Goal: Information Seeking & Learning: Understand process/instructions

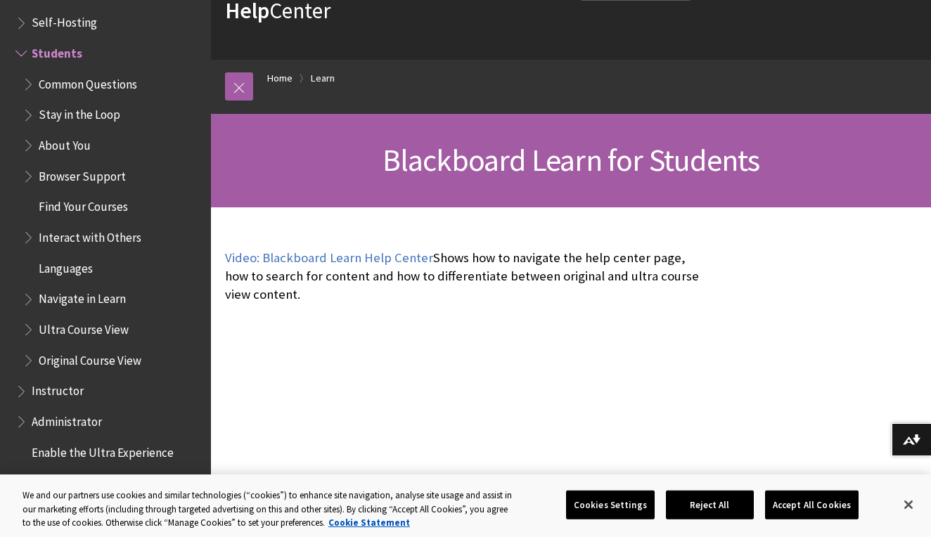
scroll to position [115, 0]
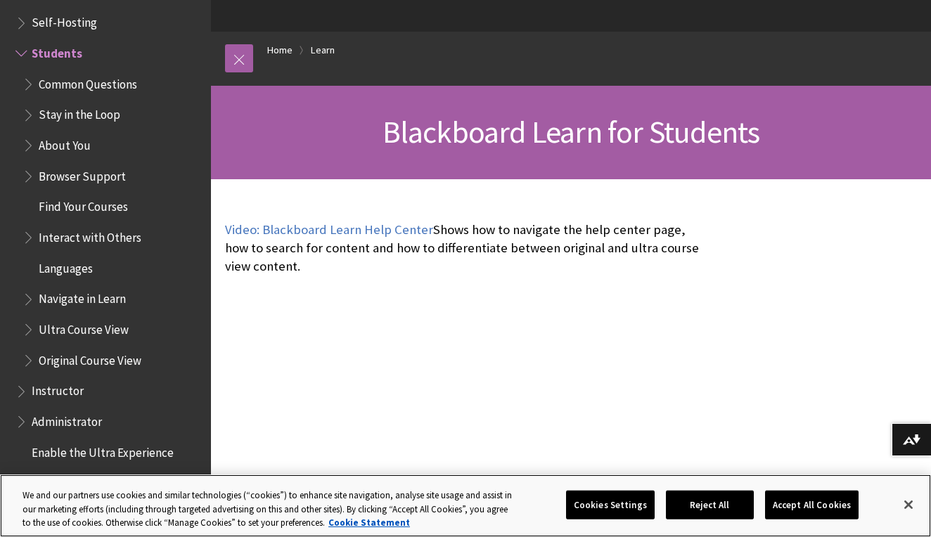
click at [824, 510] on button "Accept All Cookies" at bounding box center [811, 505] width 93 height 30
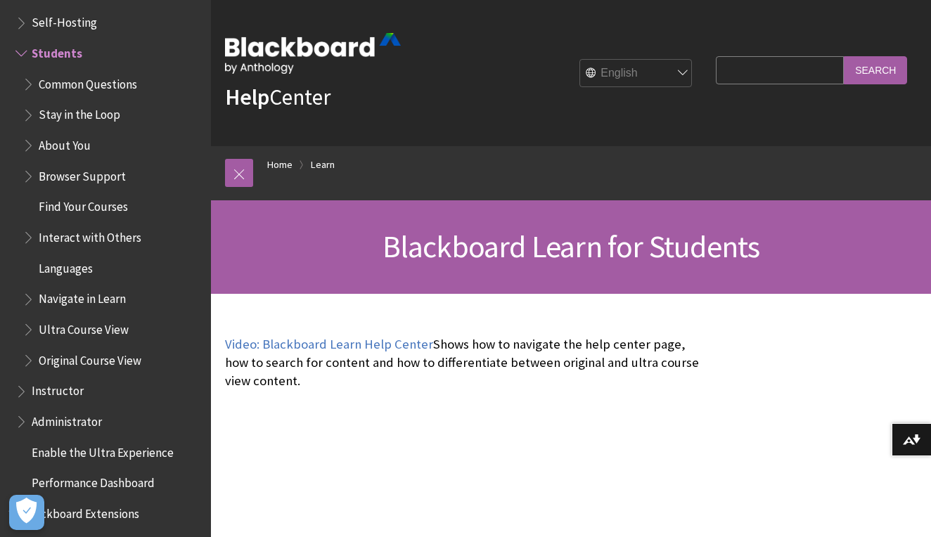
scroll to position [0, 0]
click at [240, 182] on link at bounding box center [239, 173] width 28 height 28
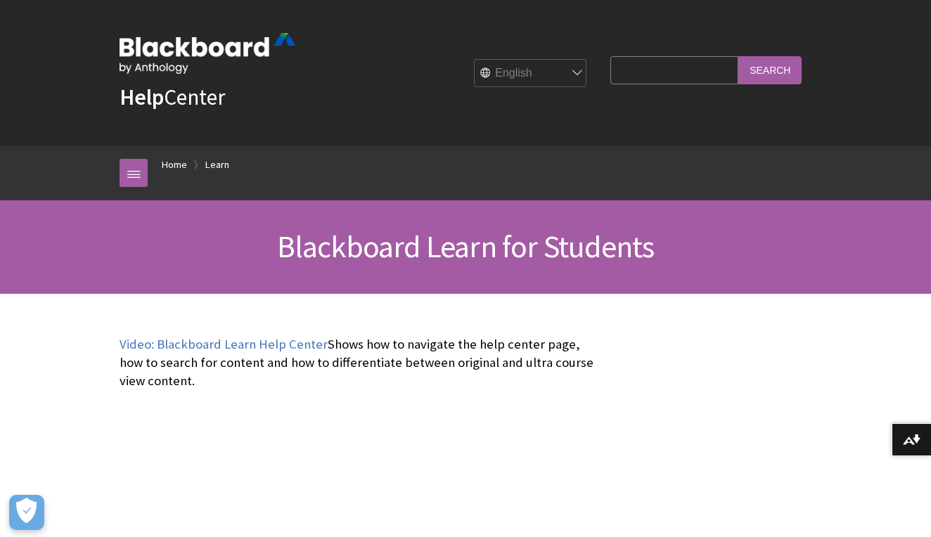
click at [659, 66] on input "Search Query" at bounding box center [674, 69] width 128 height 27
click at [164, 162] on link "Home" at bounding box center [174, 165] width 25 height 18
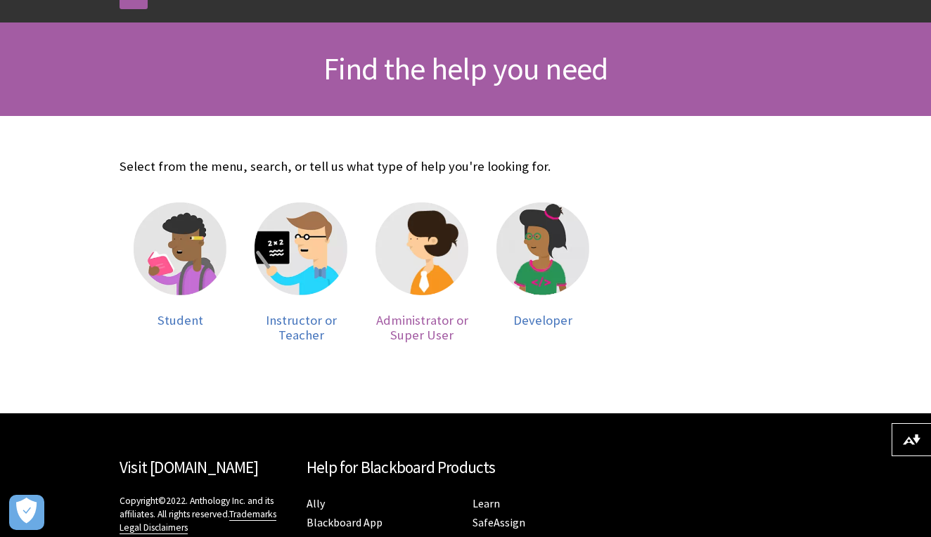
scroll to position [184, 0]
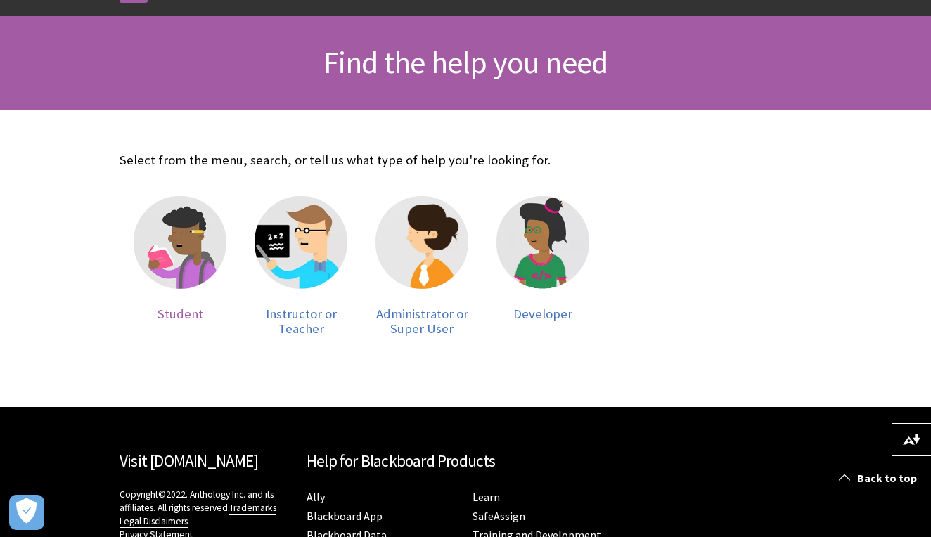
click at [159, 264] on img at bounding box center [180, 242] width 93 height 93
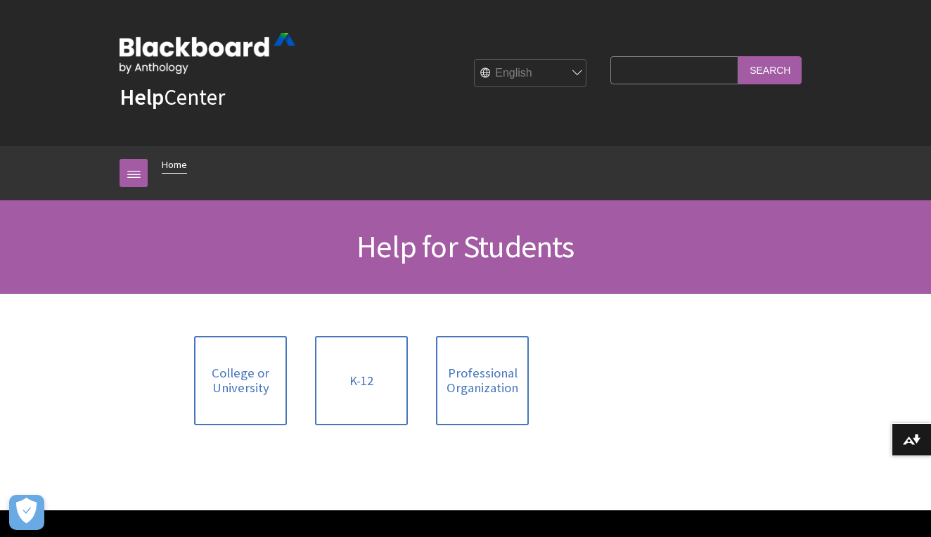
click at [167, 161] on link "Home" at bounding box center [174, 165] width 25 height 18
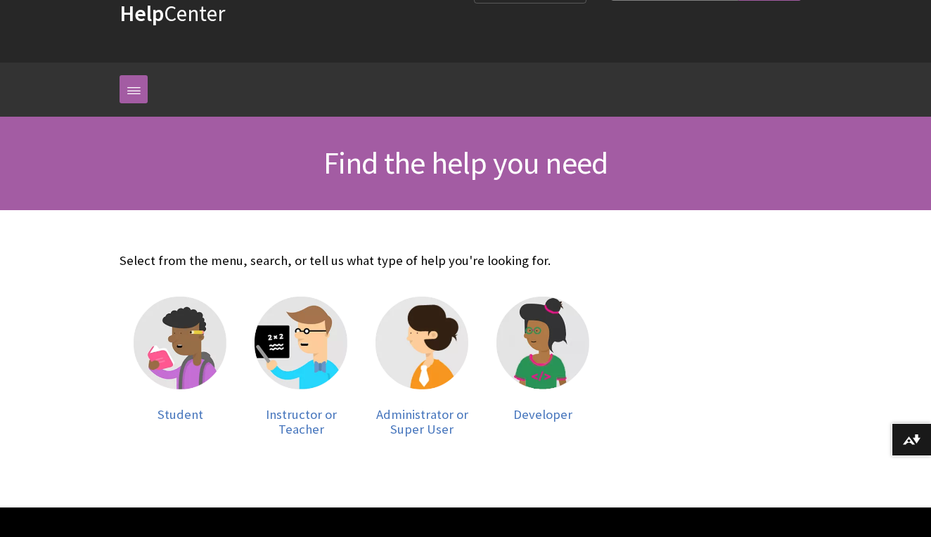
scroll to position [86, 0]
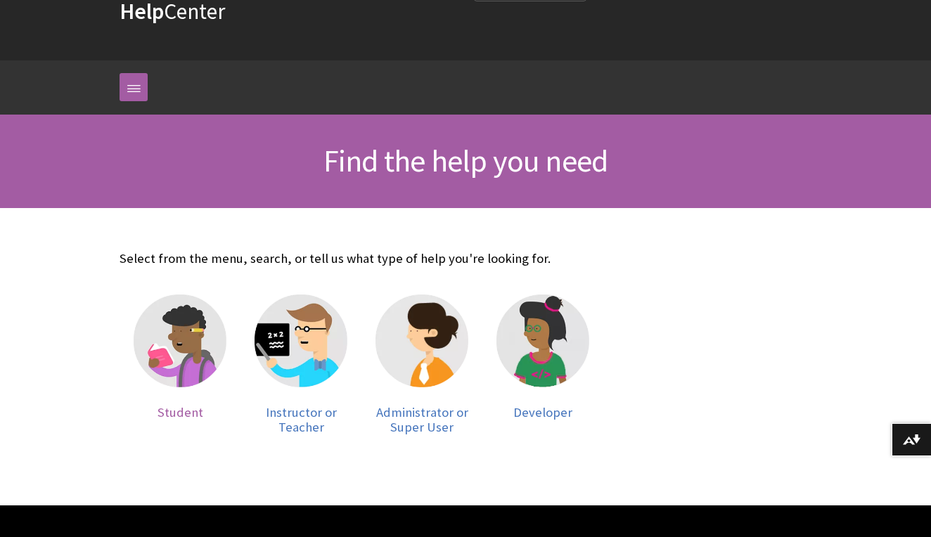
click at [190, 396] on div at bounding box center [180, 350] width 93 height 110
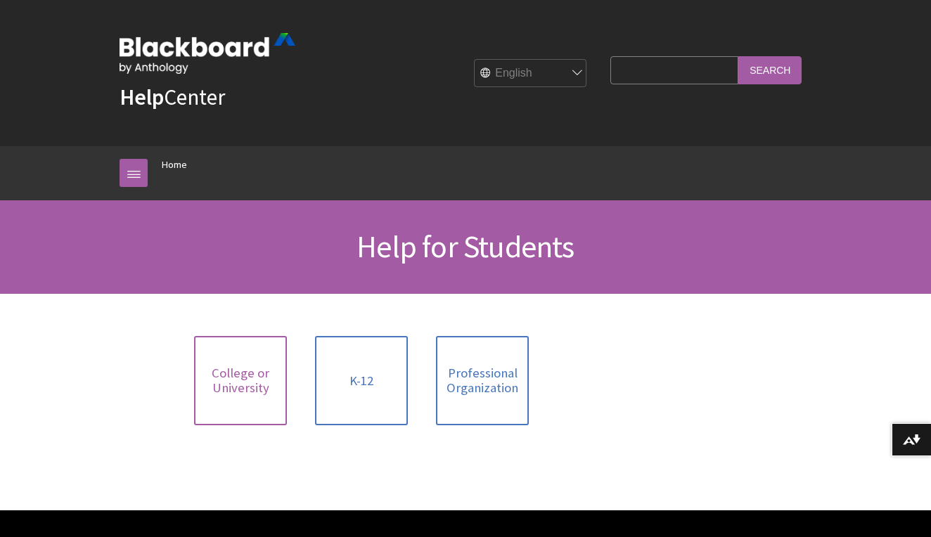
click at [249, 393] on span "College or University" at bounding box center [240, 381] width 76 height 30
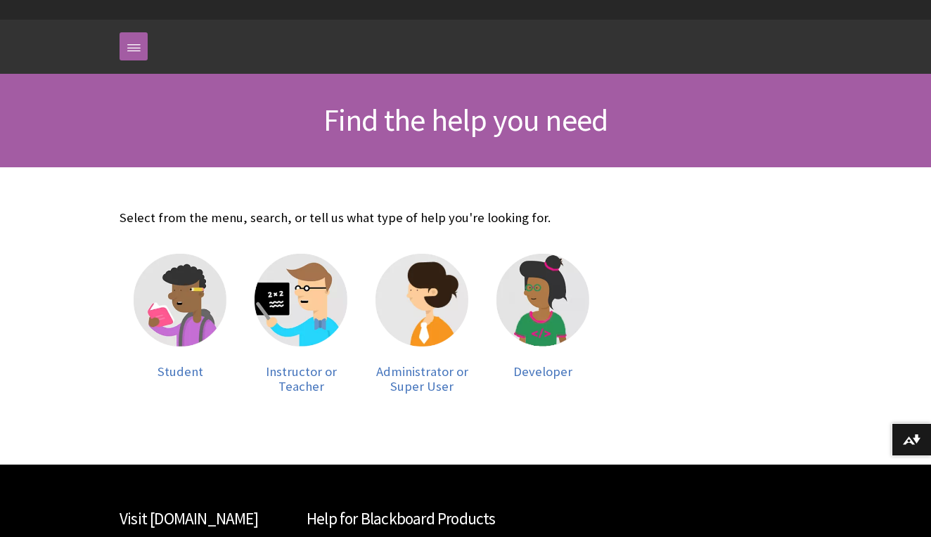
scroll to position [128, 0]
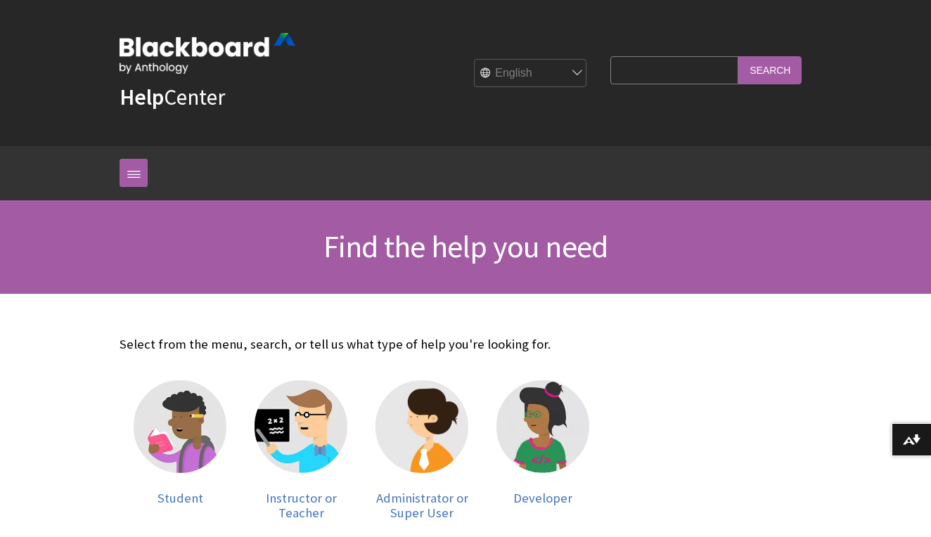
scroll to position [184, 0]
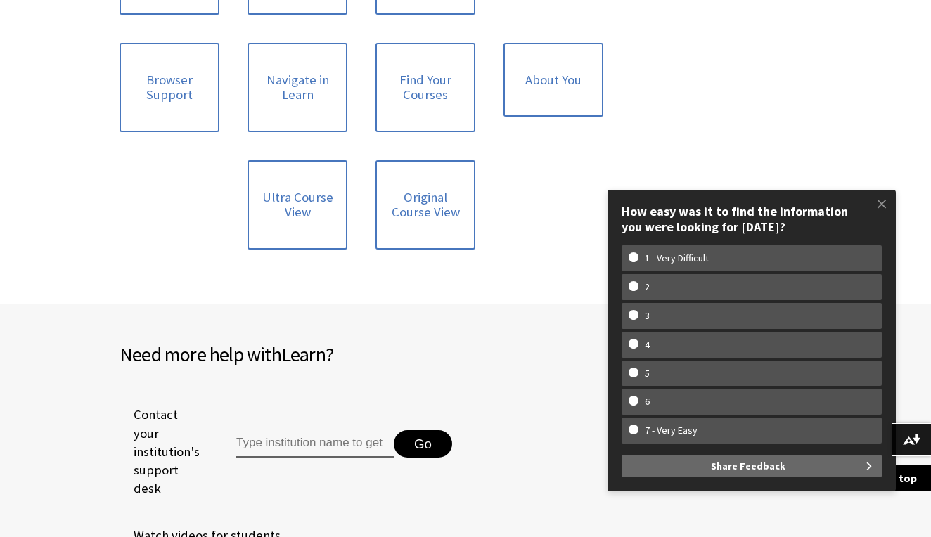
scroll to position [1089, 0]
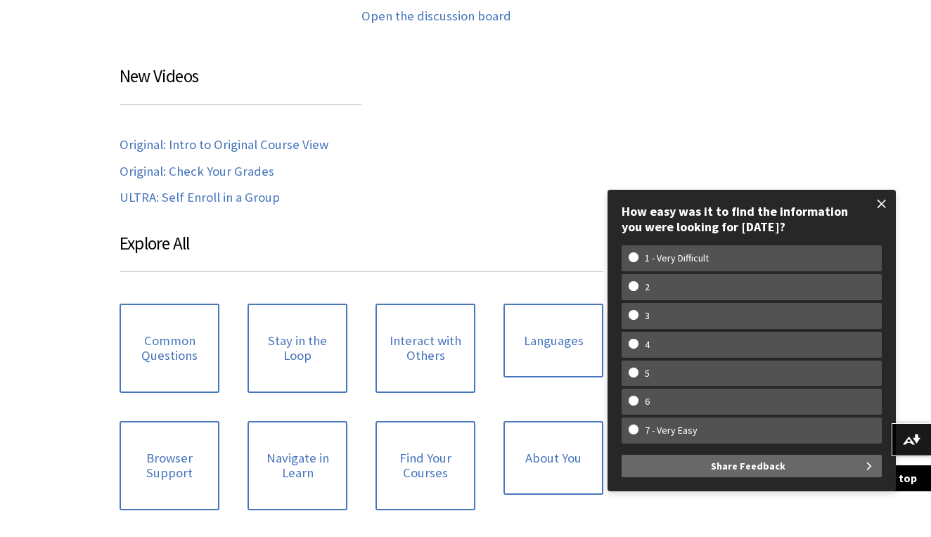
click at [878, 206] on span at bounding box center [882, 204] width 30 height 30
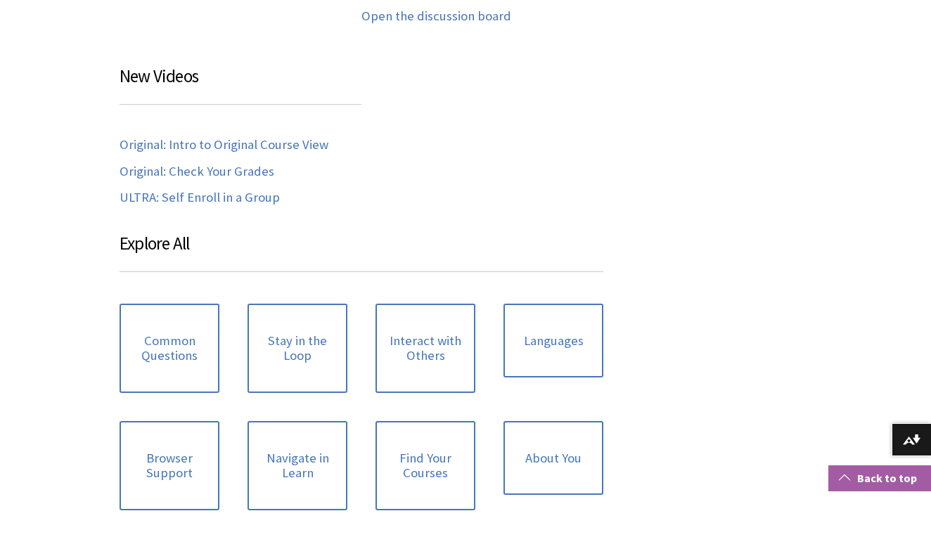
click at [836, 480] on link "Back to top" at bounding box center [879, 478] width 103 height 26
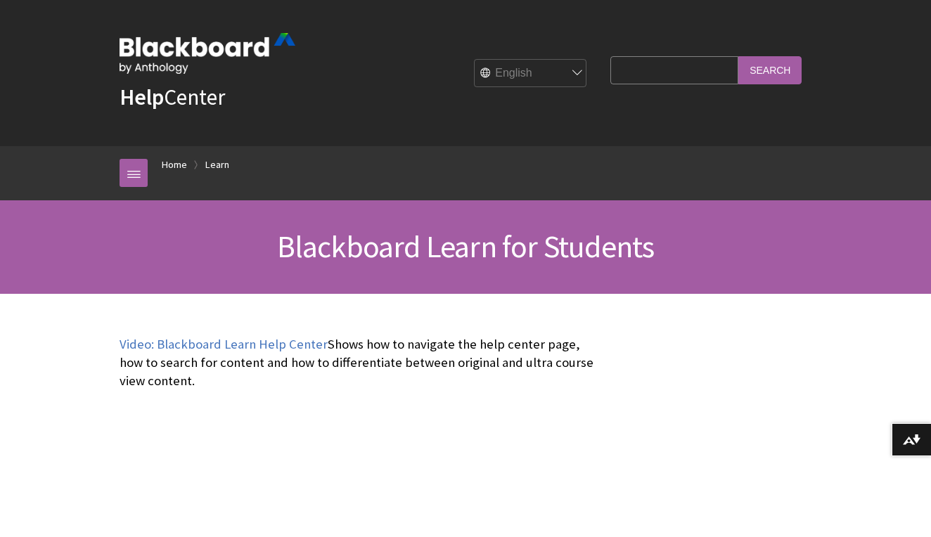
select select "/ar-sa/Learn/Student"
click at [168, 162] on link "Home" at bounding box center [174, 165] width 25 height 18
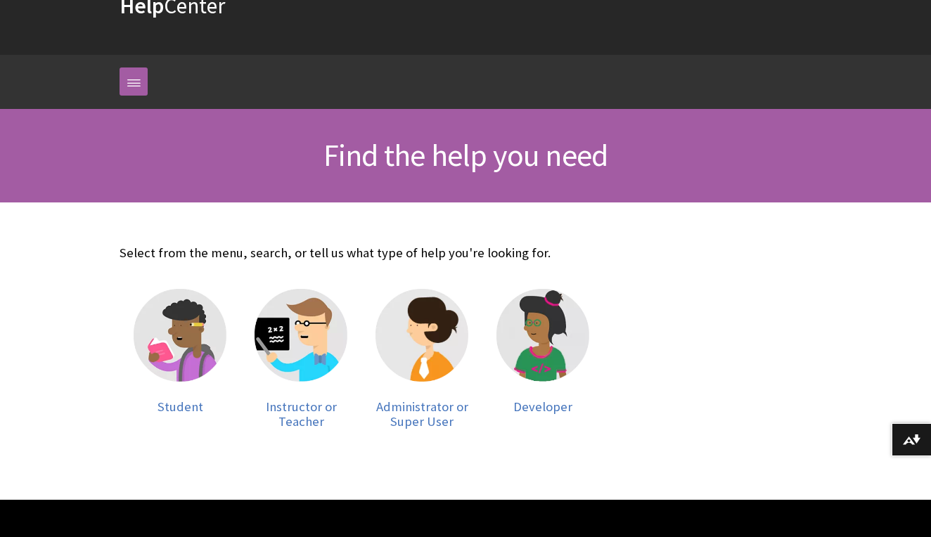
scroll to position [103, 0]
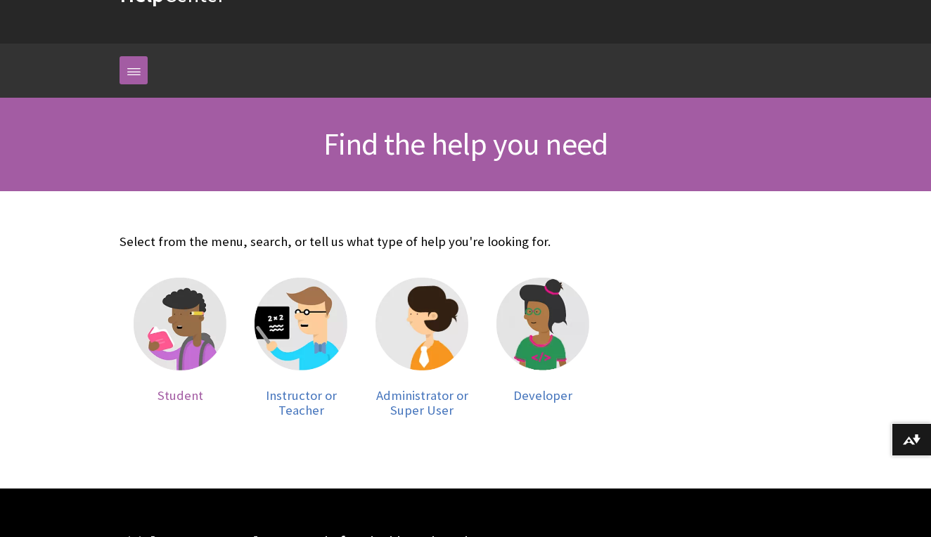
drag, startPoint x: 236, startPoint y: 332, endPoint x: 216, endPoint y: 331, distance: 20.4
click at [230, 332] on div "Student" at bounding box center [179, 348] width 121 height 169
click at [211, 332] on img at bounding box center [180, 324] width 93 height 93
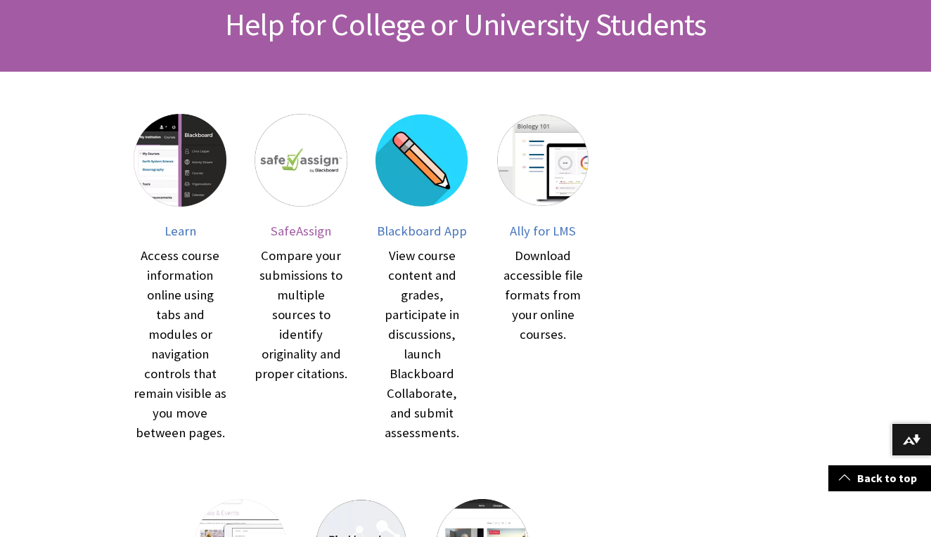
scroll to position [236, 0]
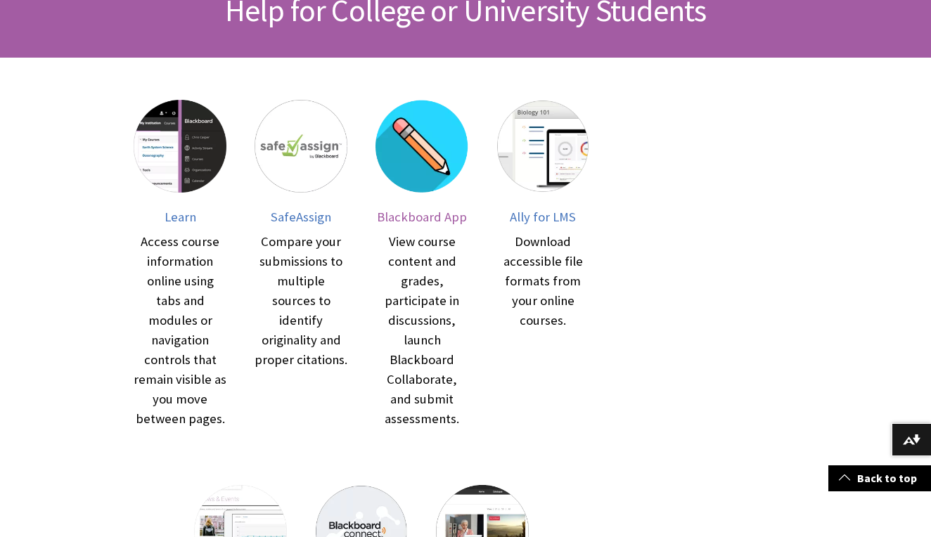
click at [428, 222] on span "Blackboard App" at bounding box center [422, 217] width 90 height 16
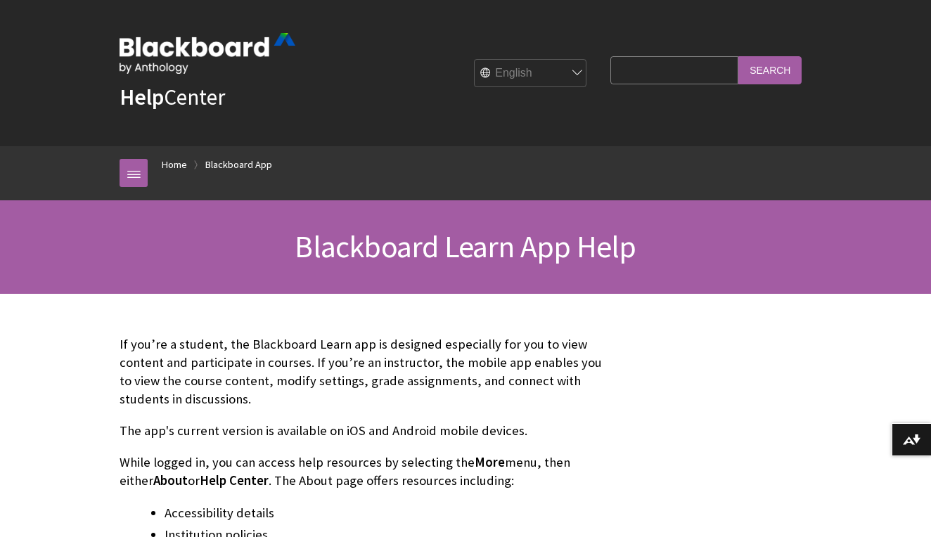
click at [680, 72] on input "Search Query" at bounding box center [674, 69] width 128 height 27
type input "b"
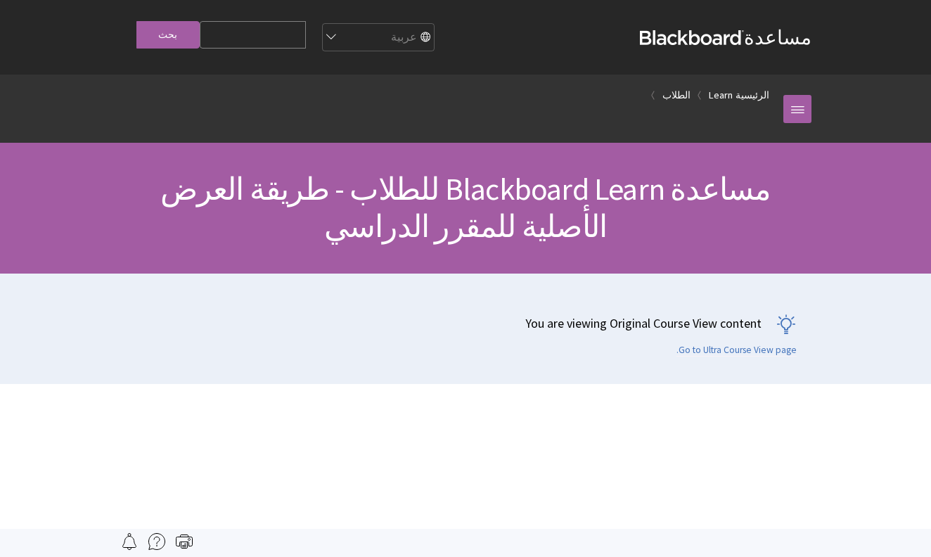
scroll to position [1293, 0]
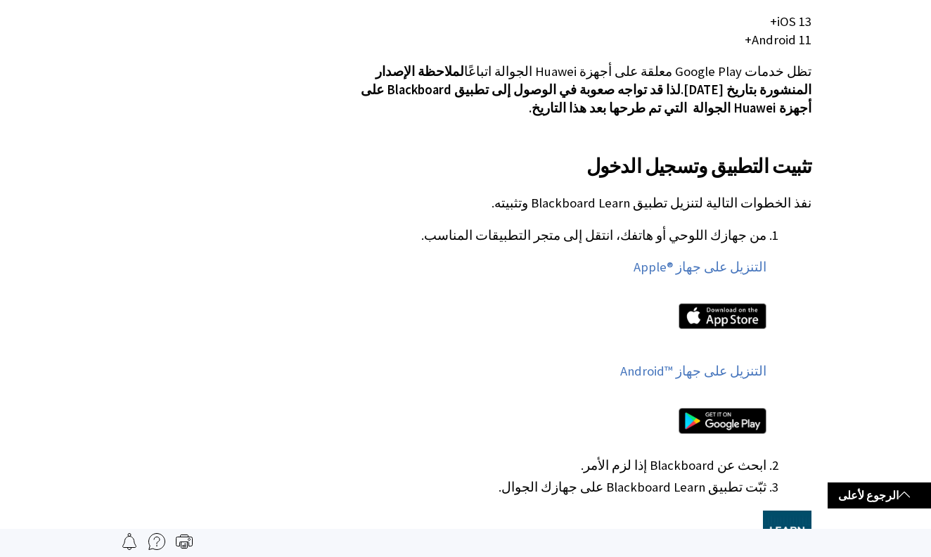
scroll to position [607, 0]
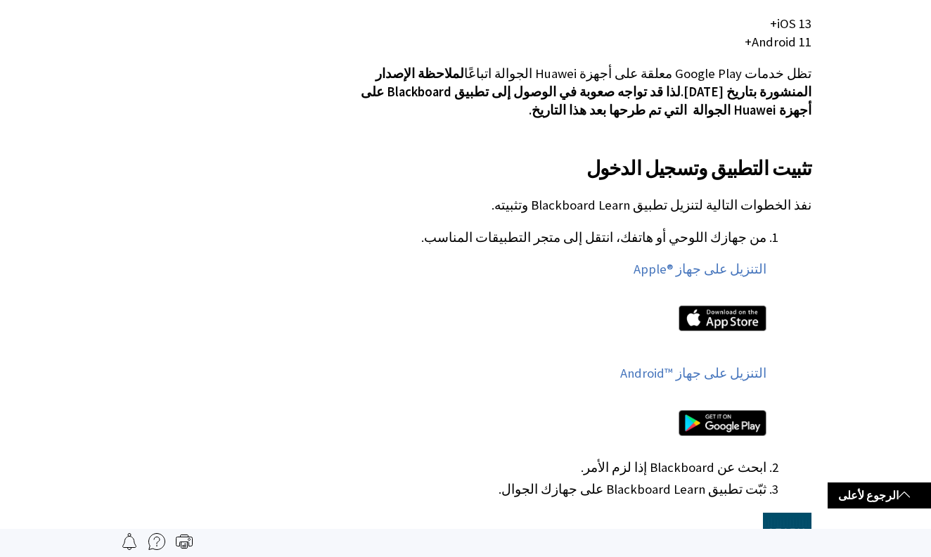
click at [742, 291] on div at bounding box center [722, 321] width 88 height 60
click at [742, 305] on img at bounding box center [722, 318] width 88 height 26
click at [701, 261] on link "التنزيل على جهاز Apple®‎" at bounding box center [699, 269] width 133 height 17
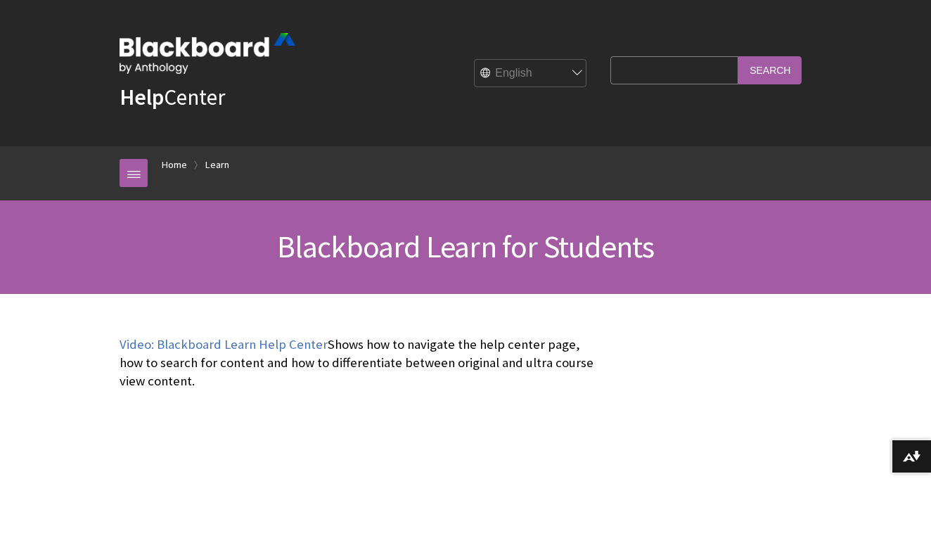
scroll to position [1, 0]
click at [653, 67] on input "Search Query" at bounding box center [674, 69] width 128 height 27
type input "login"
click at [770, 69] on input "Search" at bounding box center [769, 69] width 63 height 27
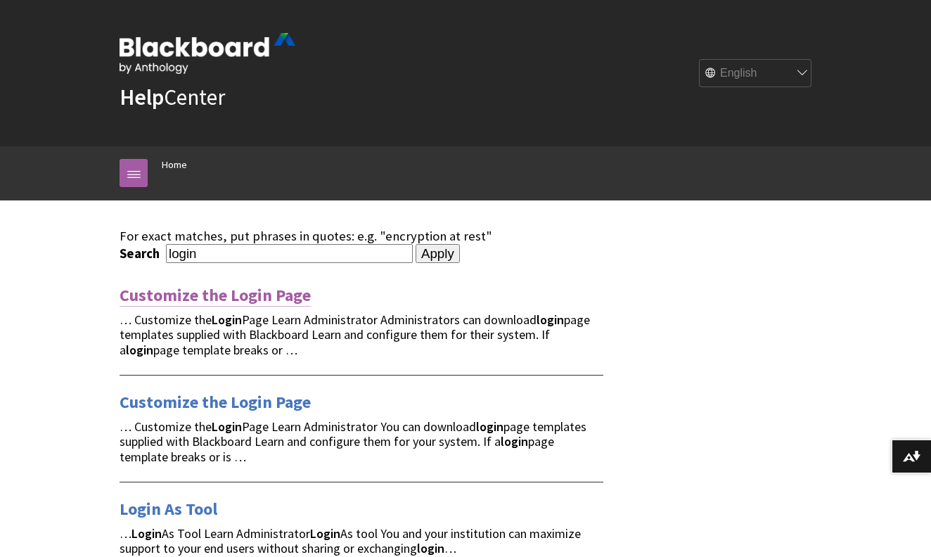
click at [252, 298] on link "Customize the Login Page" at bounding box center [214, 295] width 191 height 22
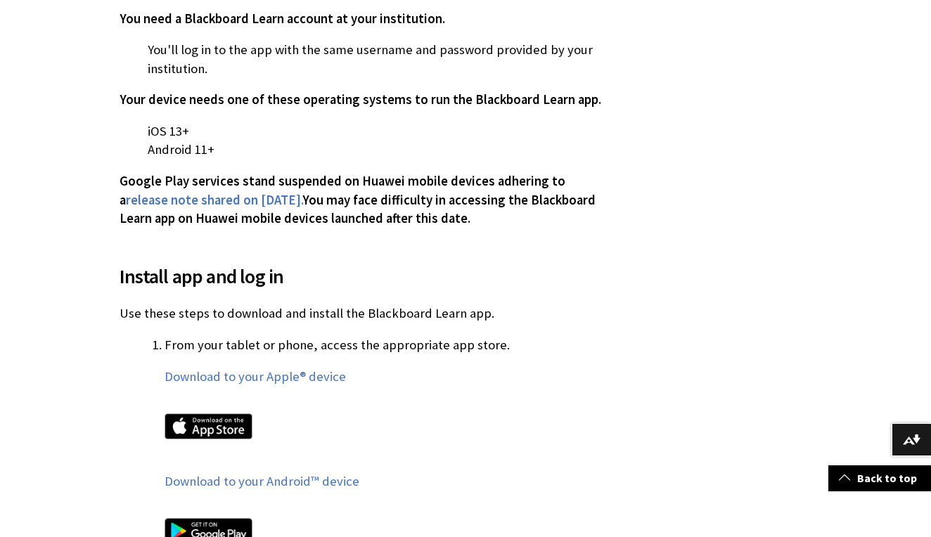
scroll to position [556, 0]
click at [261, 374] on link "Download to your Apple® device" at bounding box center [254, 376] width 181 height 17
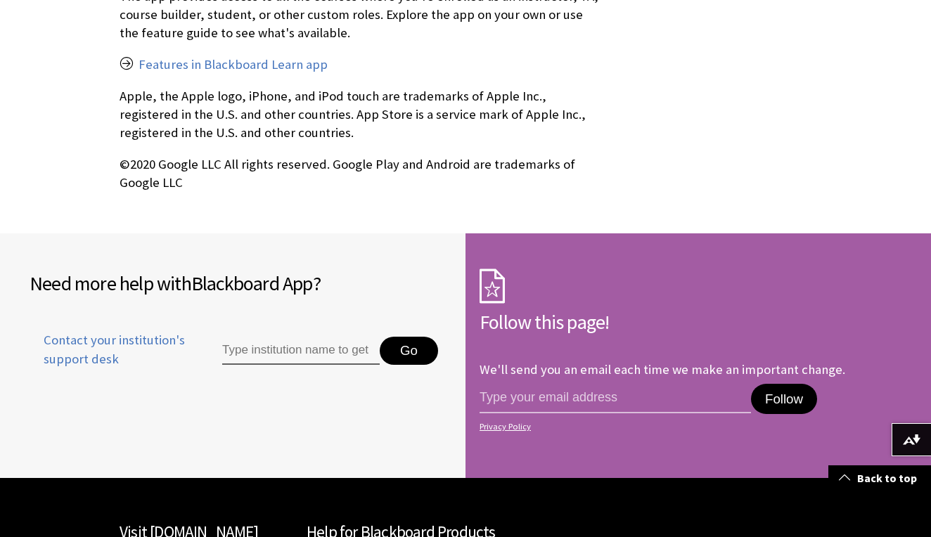
scroll to position [2755, 0]
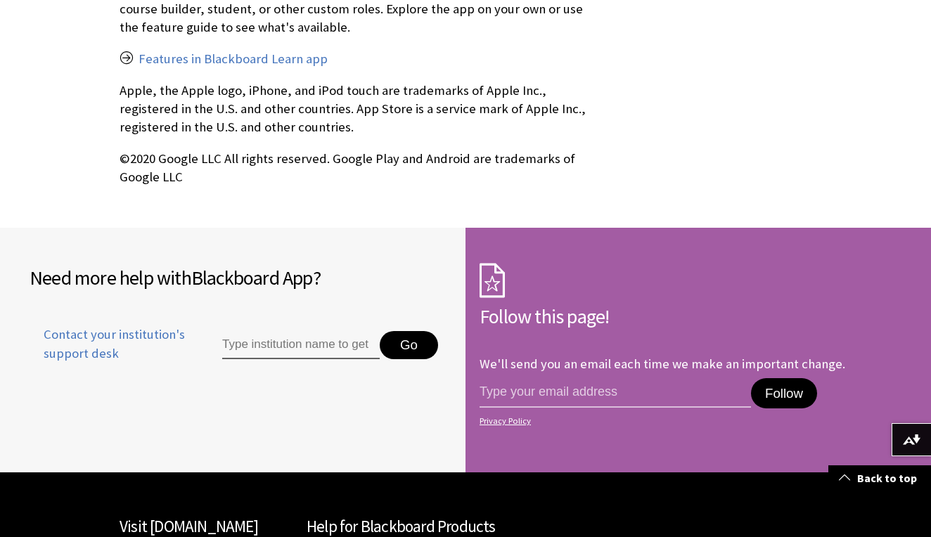
click at [275, 331] on div "Go" at bounding box center [320, 353] width 261 height 47
click at [277, 331] on input "Type institution name to get support" at bounding box center [300, 345] width 157 height 28
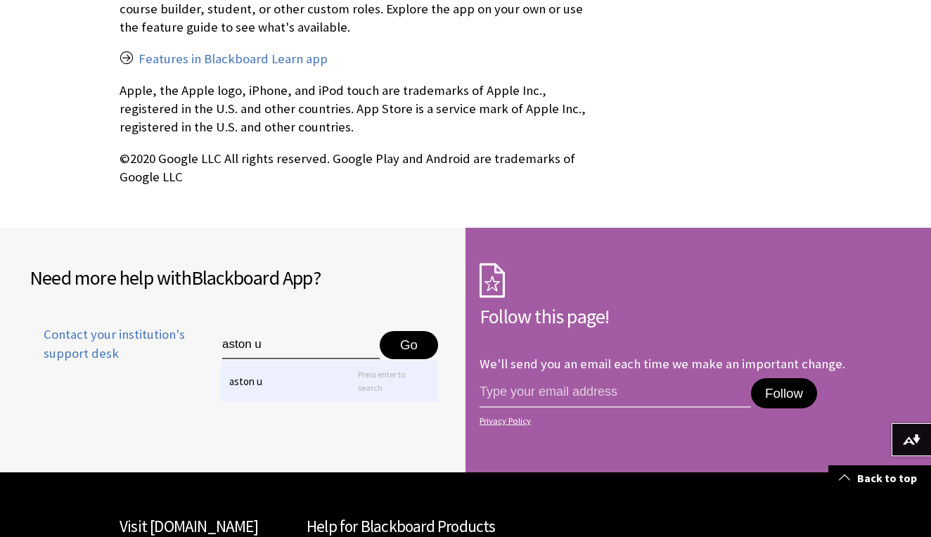
type input "aston un"
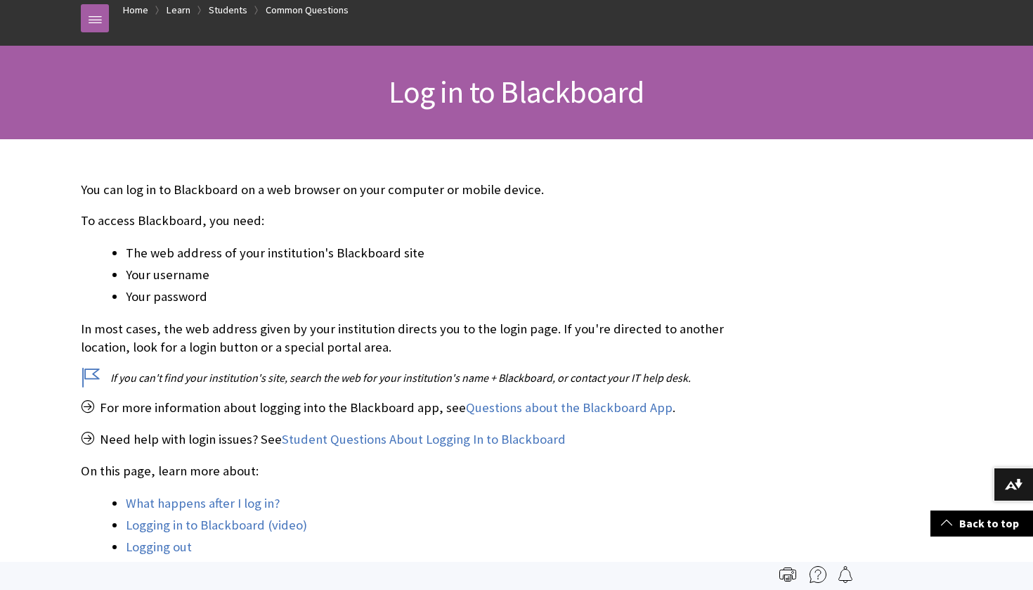
scroll to position [148, 0]
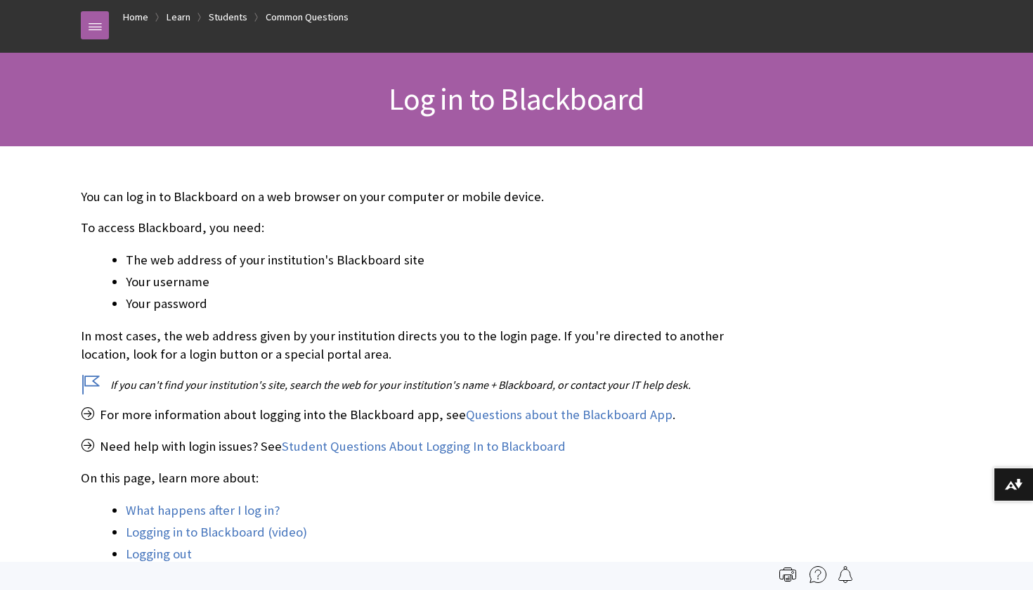
click at [248, 500] on li "What happens after I log in?" at bounding box center [435, 510] width 619 height 20
click at [572, 98] on span "Log in to Blackboard" at bounding box center [516, 98] width 255 height 39
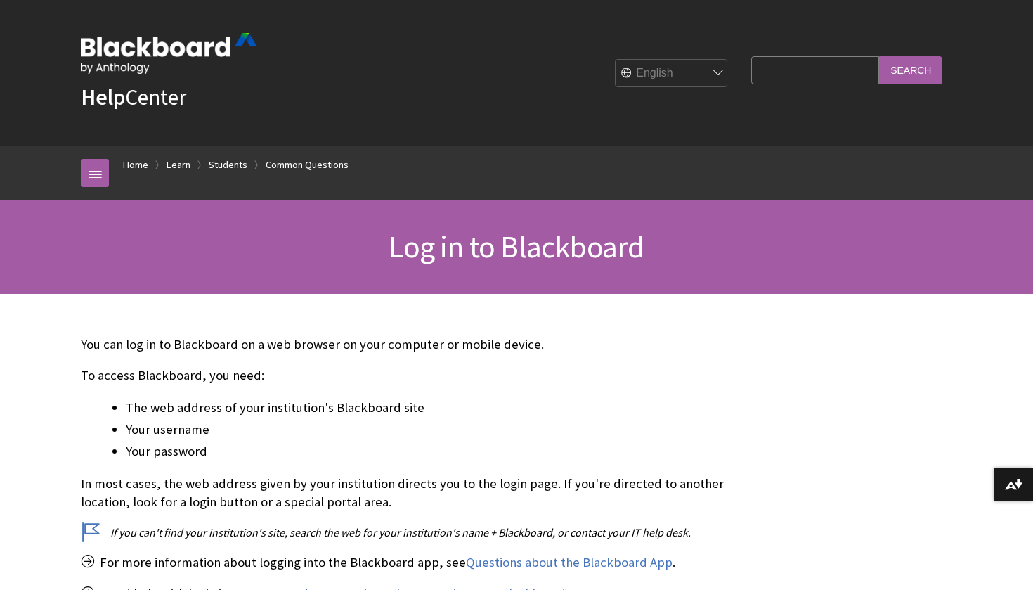
scroll to position [0, 0]
click at [146, 164] on link "Home" at bounding box center [135, 165] width 25 height 18
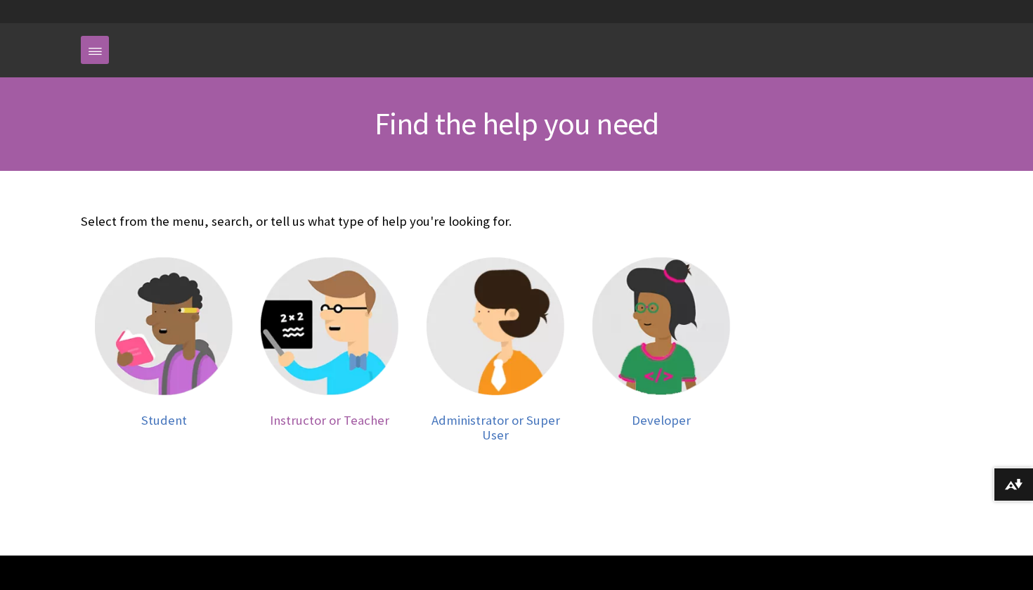
scroll to position [209, 0]
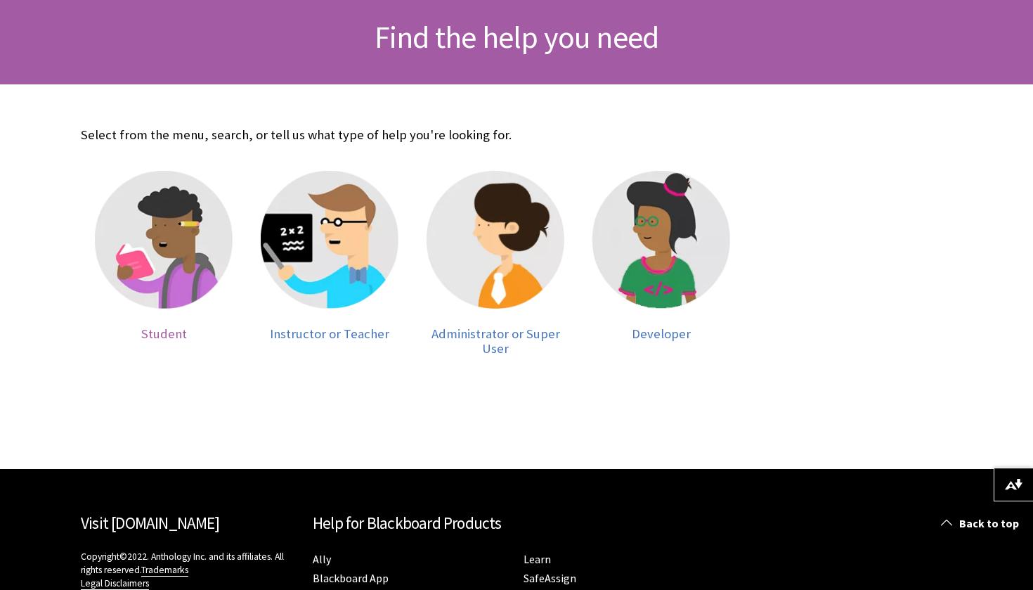
click at [150, 262] on img at bounding box center [164, 240] width 138 height 138
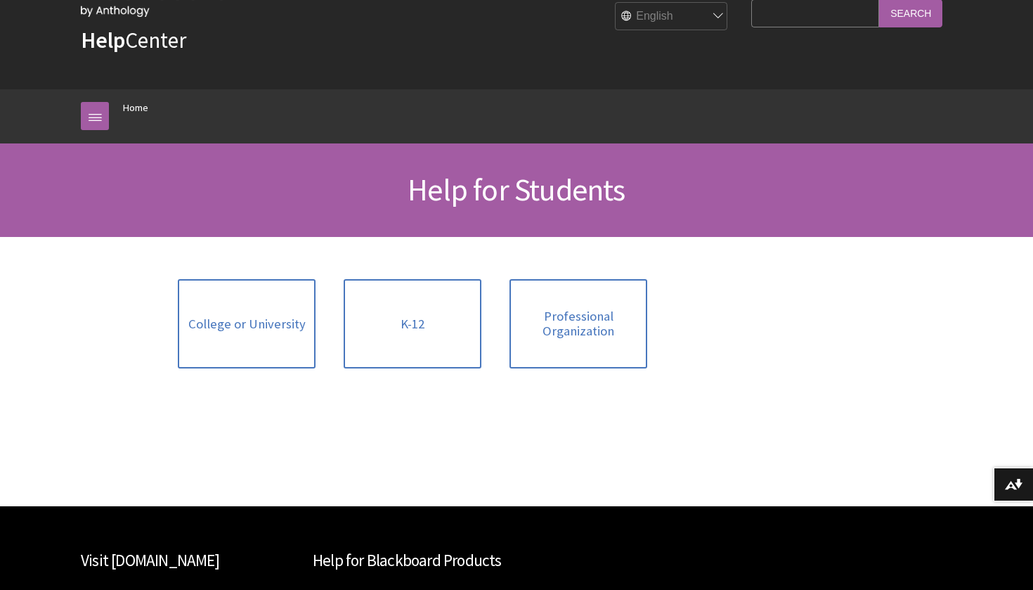
scroll to position [60, 0]
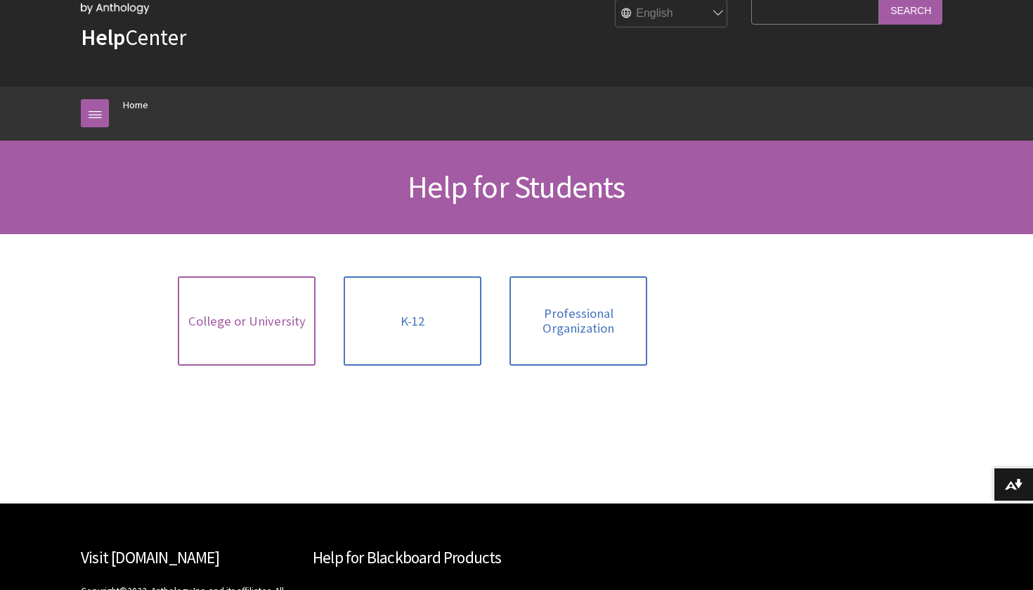
click at [242, 333] on link "College or University" at bounding box center [247, 320] width 138 height 89
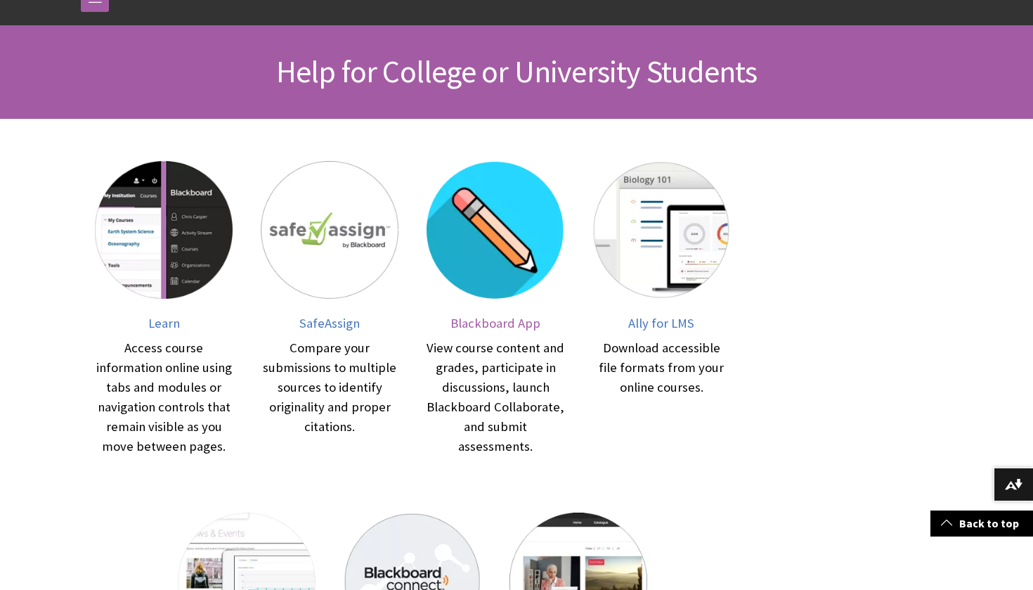
scroll to position [178, 0]
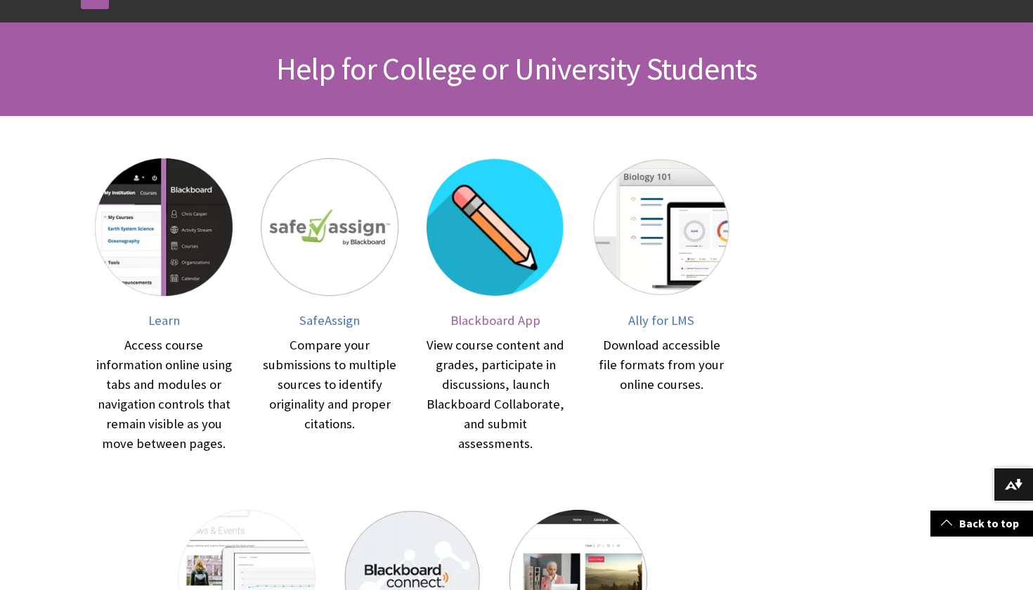
click at [494, 318] on span "Blackboard App" at bounding box center [496, 320] width 90 height 16
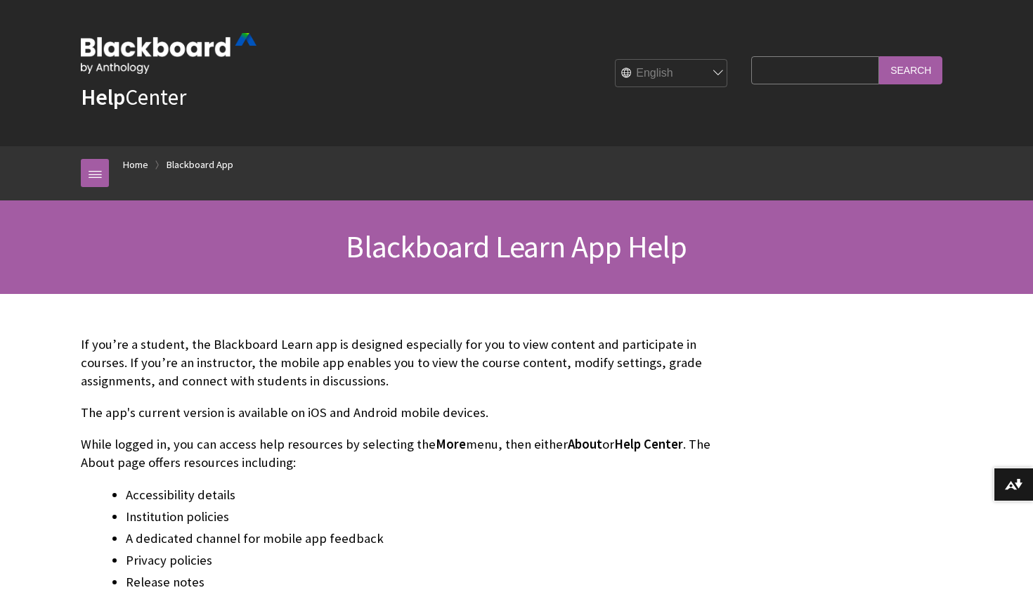
click at [438, 447] on span "More" at bounding box center [451, 444] width 30 height 16
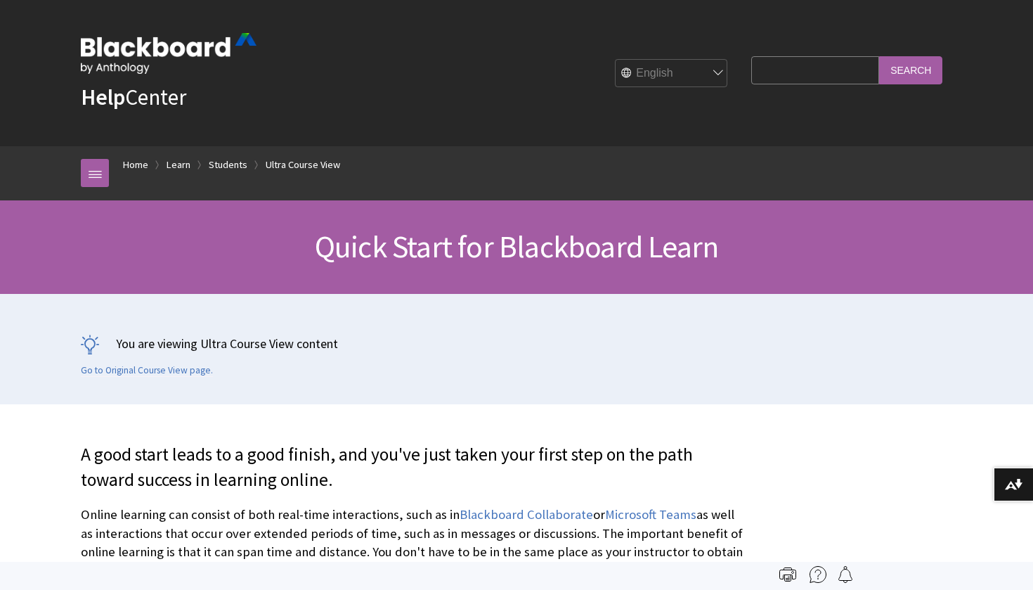
scroll to position [1887, 0]
click at [228, 166] on link "Students" at bounding box center [228, 165] width 39 height 18
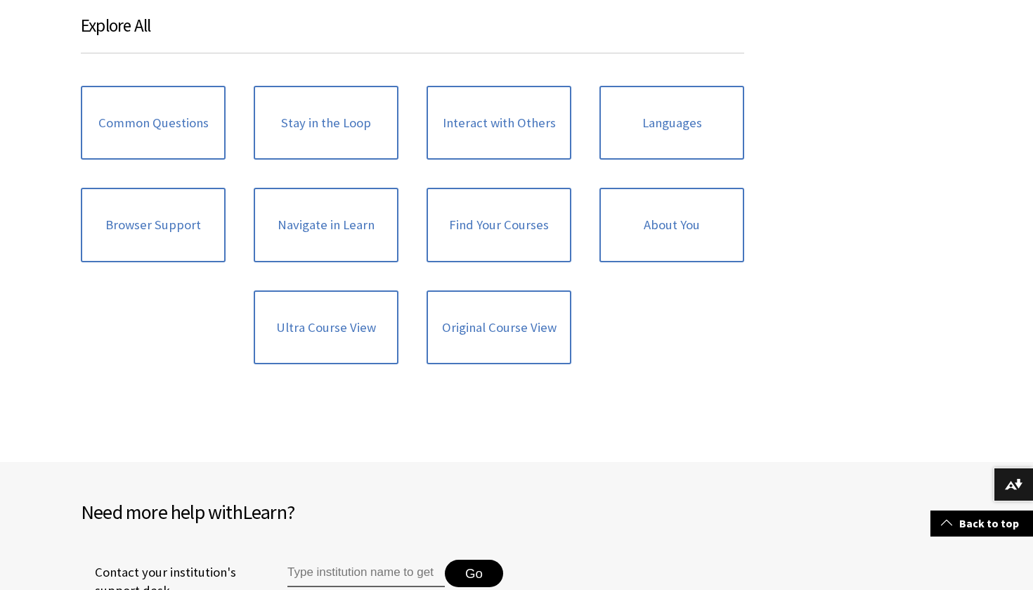
scroll to position [1389, 0]
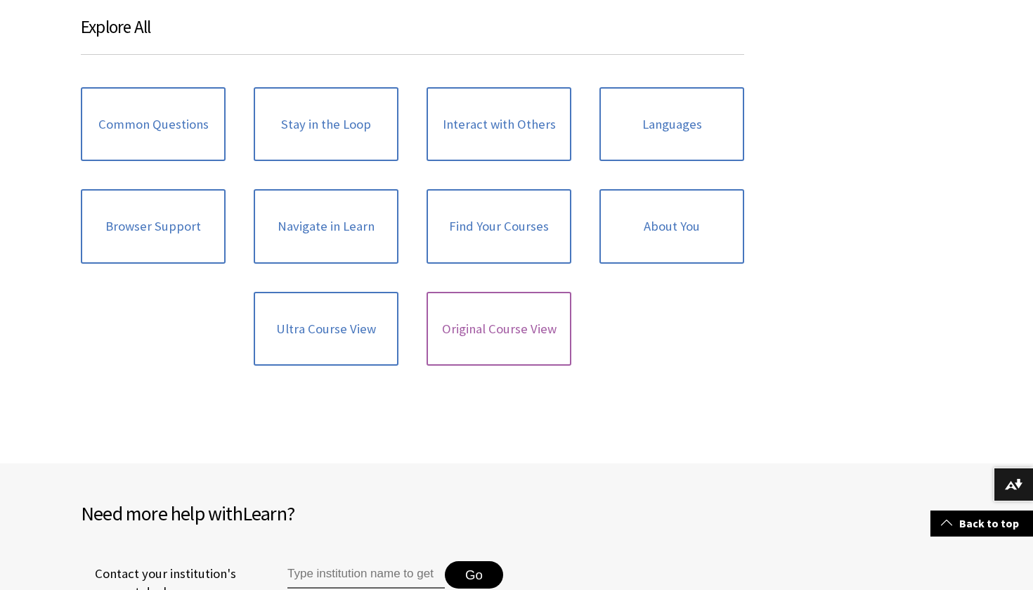
click at [519, 321] on link "Original Course View" at bounding box center [499, 329] width 145 height 75
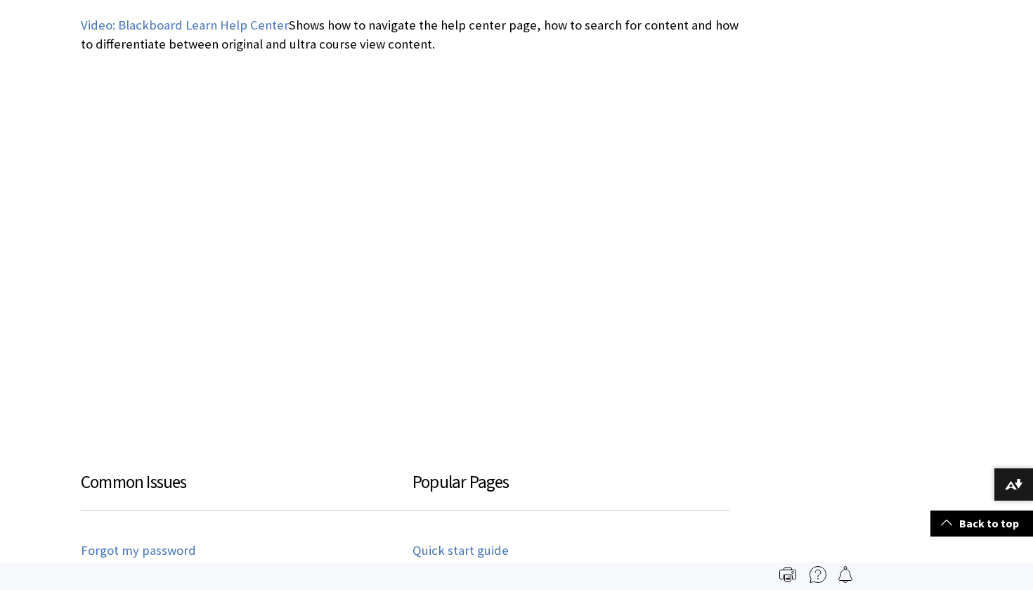
scroll to position [51, 0]
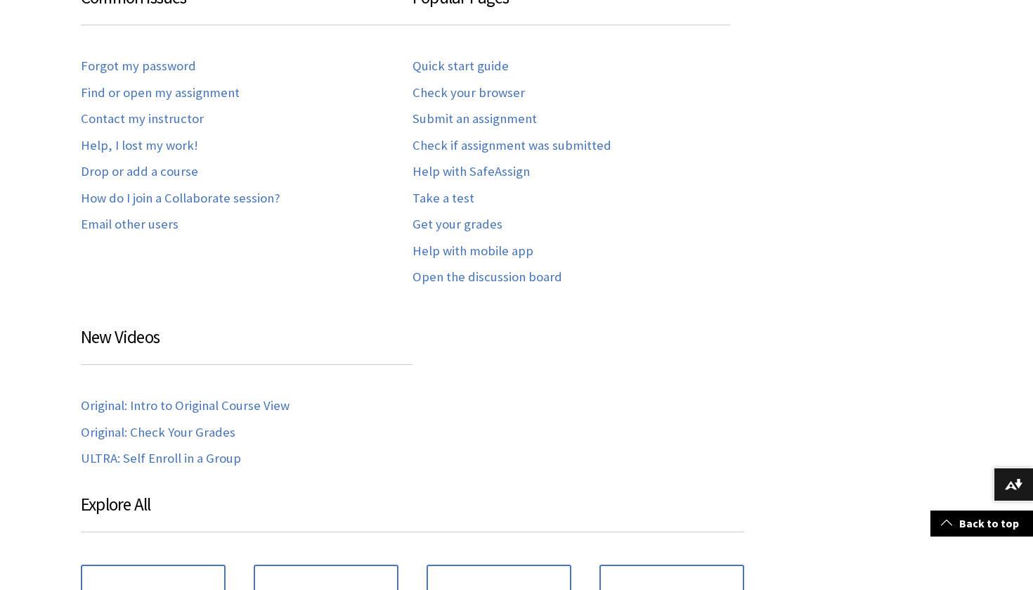
scroll to position [907, 0]
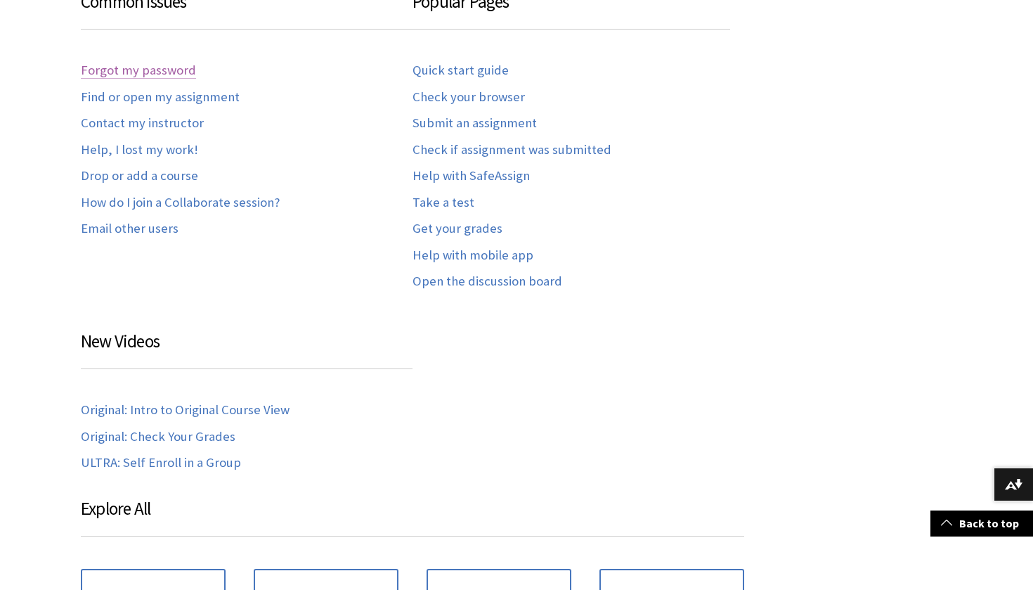
click at [162, 65] on link "Forgot my password" at bounding box center [138, 71] width 115 height 16
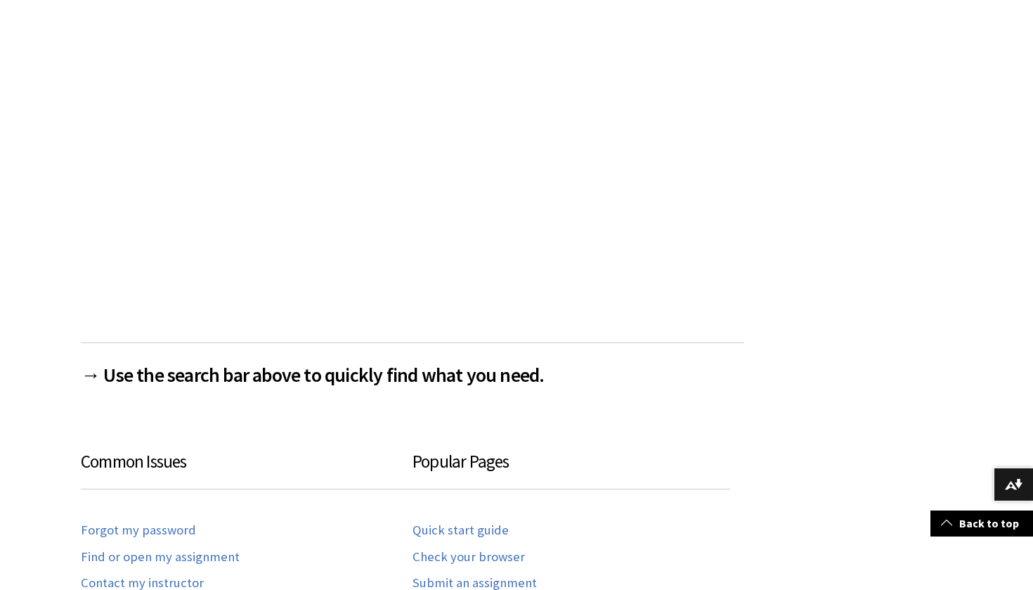
scroll to position [486, 0]
